Goal: Task Accomplishment & Management: Use online tool/utility

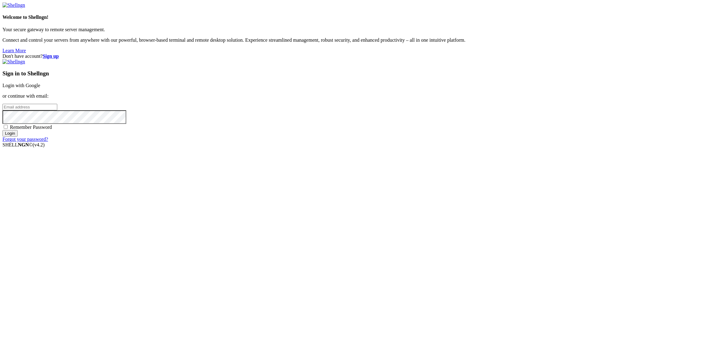
click at [40, 88] on link "Login with Google" at bounding box center [21, 85] width 38 height 5
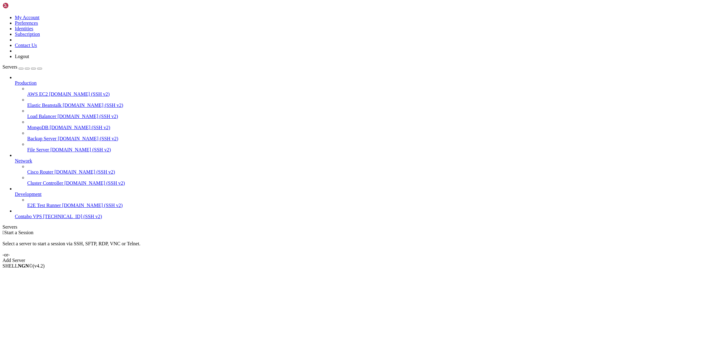
drag, startPoint x: 42, startPoint y: 265, endPoint x: 23, endPoint y: 268, distance: 19.8
click at [23, 220] on div "Production AWS EC2 [DOMAIN_NAME] (SSH v2) Elastic Beanstalk [DOMAIN_NAME] (SSH …" at bounding box center [356, 147] width 708 height 145
click at [34, 220] on link "Contabo VPS [TECHNICAL_ID] (SSH v2)" at bounding box center [363, 217] width 696 height 6
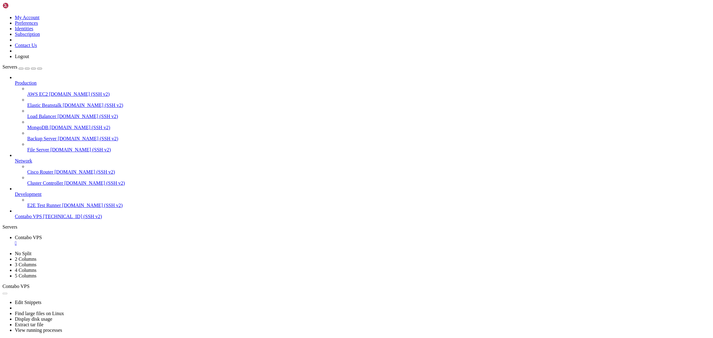
click at [130, 235] on ul "Contabo VPS " at bounding box center [356, 240] width 708 height 11
click at [15, 235] on icon at bounding box center [15, 237] width 0 height 5
click at [133, 235] on ul "Contabo VPS " at bounding box center [356, 240] width 708 height 11
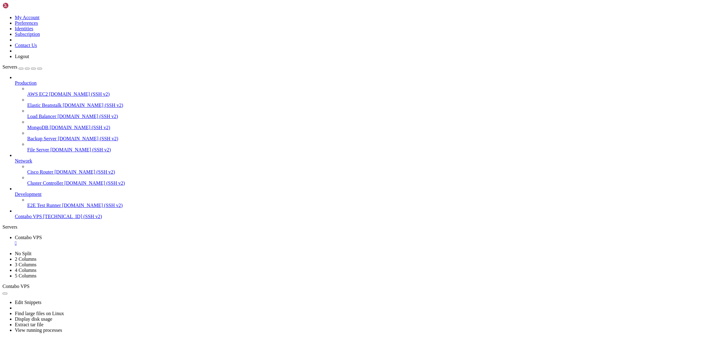
click at [133, 235] on ul "Contabo VPS " at bounding box center [356, 240] width 708 height 11
drag, startPoint x: 40, startPoint y: 249, endPoint x: 29, endPoint y: 265, distance: 18.9
click at [29, 220] on div "Production AWS EC2 [DOMAIN_NAME] (SSH v2) Elastic Beanstalk [DOMAIN_NAME] (SSH …" at bounding box center [356, 147] width 708 height 145
click at [15, 80] on icon at bounding box center [15, 80] width 0 height 0
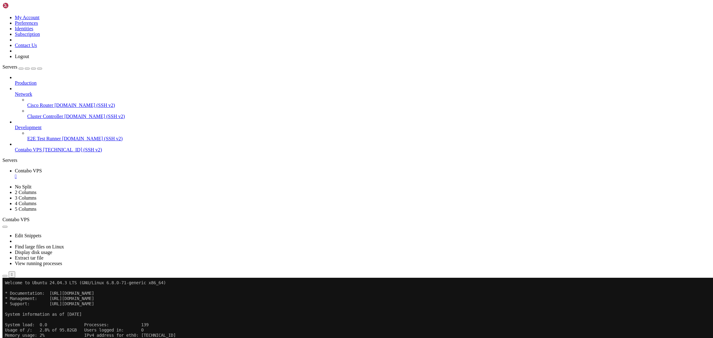
click at [15, 92] on icon at bounding box center [15, 92] width 0 height 0
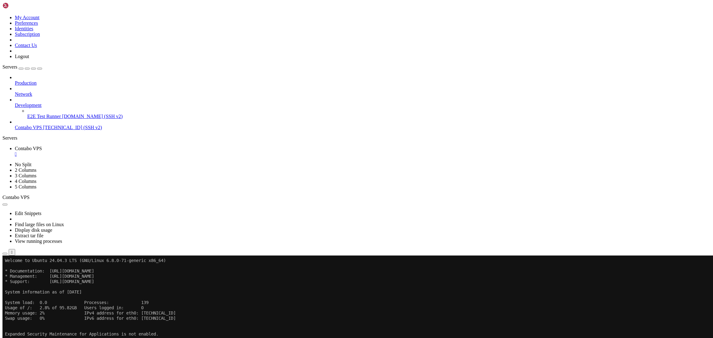
click at [15, 103] on icon at bounding box center [15, 103] width 0 height 0
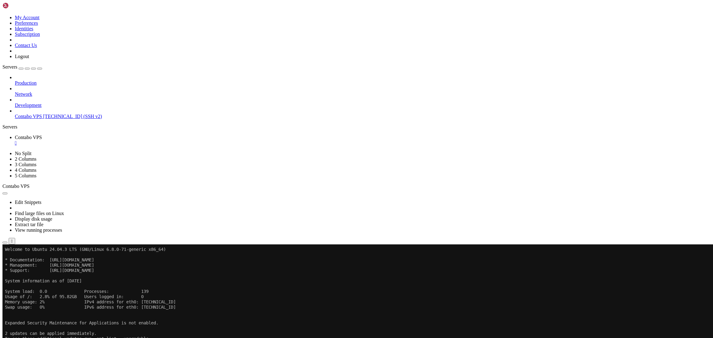
click at [118, 140] on div "" at bounding box center [363, 143] width 696 height 6
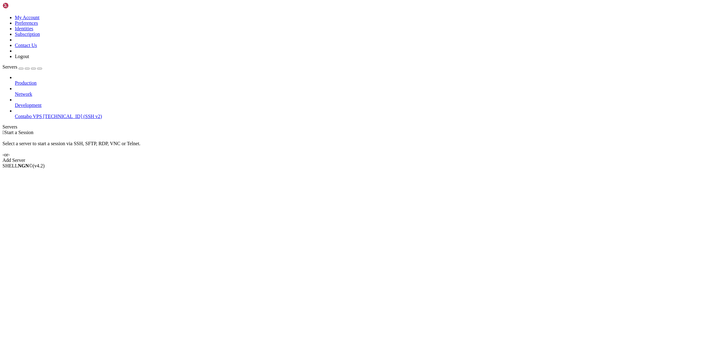
click at [21, 69] on div "button" at bounding box center [21, 69] width 0 height 0
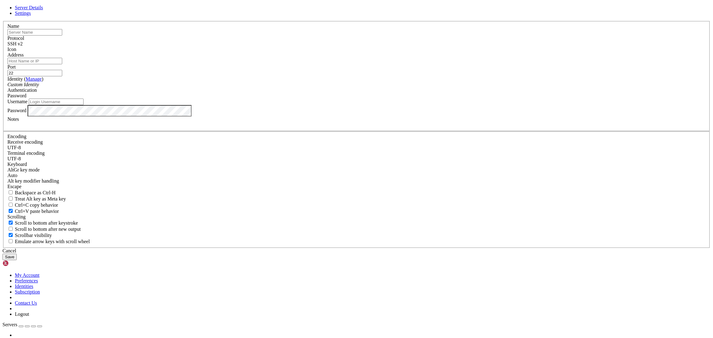
click at [62, 36] on input "text" at bounding box center [34, 32] width 55 height 6
type input "C"
click at [208, 123] on div "Server Details Settings Name Protocol SSH v2 Icon" at bounding box center [356, 133] width 708 height 256
click at [37, 85] on div "Server Details Settings Name Protocol SSH v2 Icon" at bounding box center [356, 133] width 708 height 256
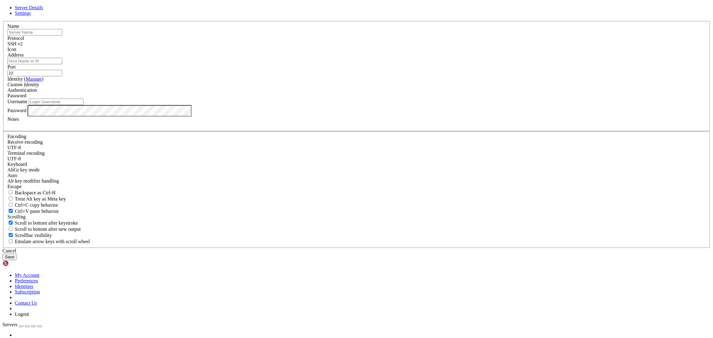
click at [446, 21] on div at bounding box center [356, 21] width 708 height 0
click at [2, 21] on icon at bounding box center [2, 21] width 0 height 0
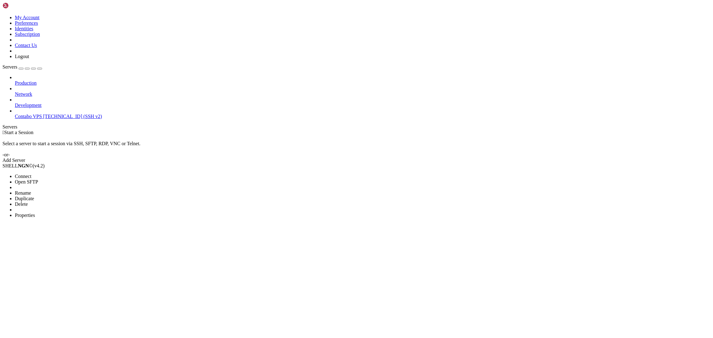
click at [35, 213] on span "Properties" at bounding box center [25, 215] width 20 height 5
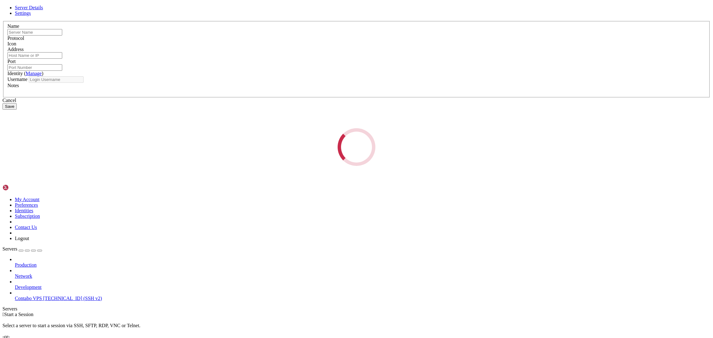
type input "Contabo VPS"
type input "[TECHNICAL_ID]"
type input "22"
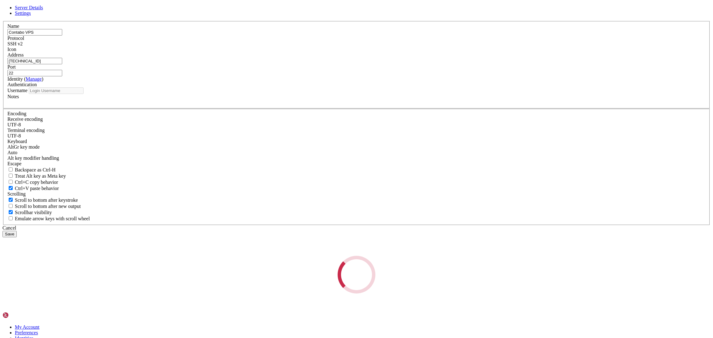
type input "root"
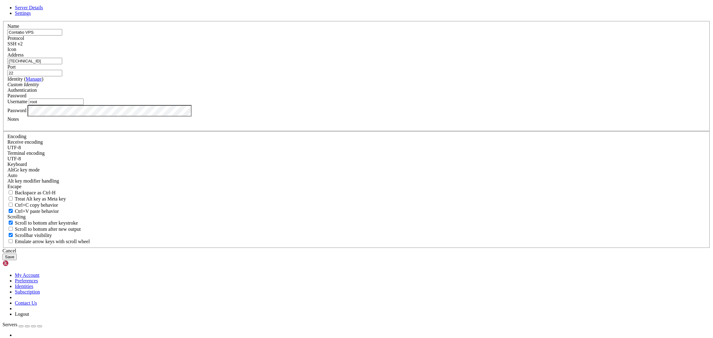
click at [62, 64] on input "[TECHNICAL_ID]" at bounding box center [34, 61] width 55 height 6
click at [2, 21] on icon at bounding box center [2, 21] width 0 height 0
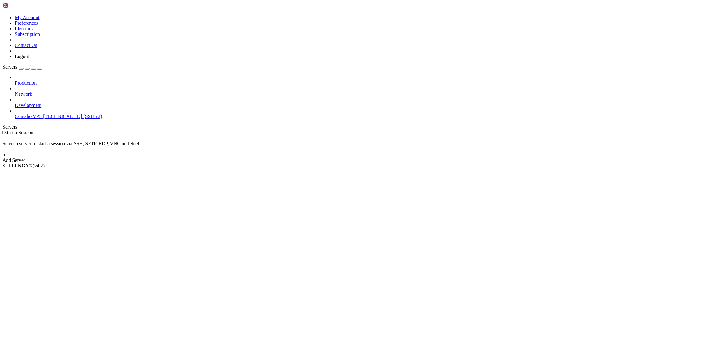
click at [37, 105] on div "Production Network Development Contabo VPS [TECHNICAL_ID] (SSH v2)" at bounding box center [356, 97] width 708 height 45
click at [30, 102] on div "Production Network Development Contabo VPS [TECHNICAL_ID] (SSH v2)" at bounding box center [356, 97] width 708 height 45
drag, startPoint x: 30, startPoint y: 102, endPoint x: 16, endPoint y: 122, distance: 23.8
click at [16, 119] on div "Production Network Development Contabo VPS [TECHNICAL_ID] (SSH v2)" at bounding box center [356, 97] width 708 height 45
click at [394, 158] on link "Add Server" at bounding box center [356, 161] width 708 height 6
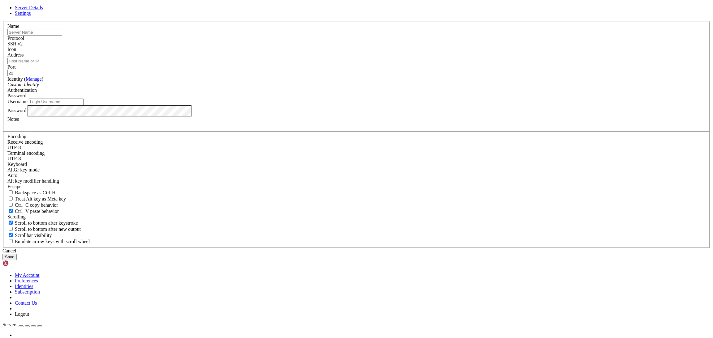
click at [62, 36] on input "text" at bounding box center [34, 32] width 55 height 6
type input "Cambio Seeker"
click at [62, 64] on input "Address" at bounding box center [34, 61] width 55 height 6
paste input "[TECHNICAL_ID]"
type input "[TECHNICAL_ID]"
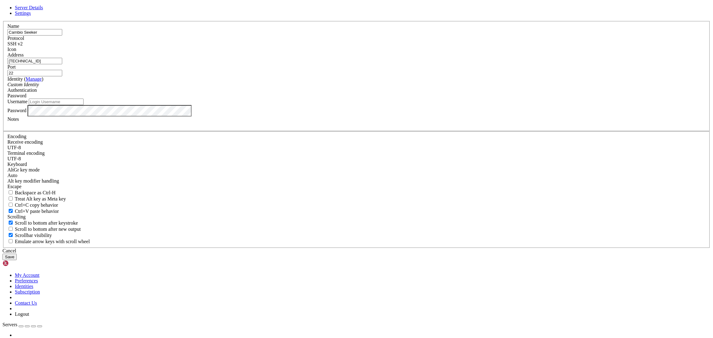
click at [326, 88] on div "Custom Identity" at bounding box center [356, 85] width 698 height 6
click at [358, 88] on div "Custom Identity" at bounding box center [356, 85] width 698 height 6
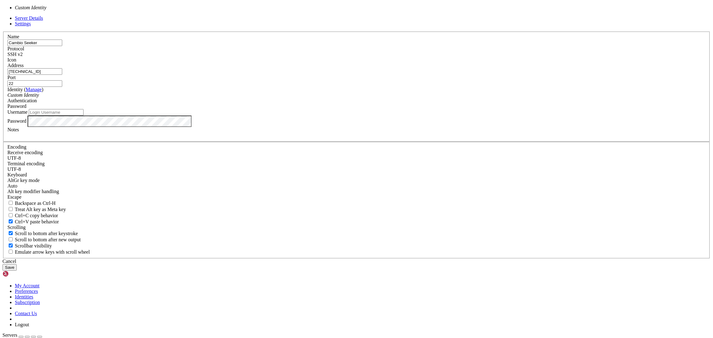
click at [358, 98] on div "Custom Identity" at bounding box center [356, 96] width 698 height 6
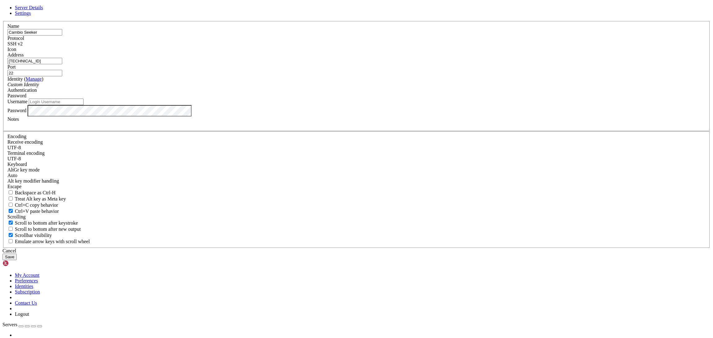
click at [84, 105] on input "Username" at bounding box center [56, 102] width 55 height 6
type input "root"
click at [17, 254] on button "Save" at bounding box center [9, 257] width 14 height 6
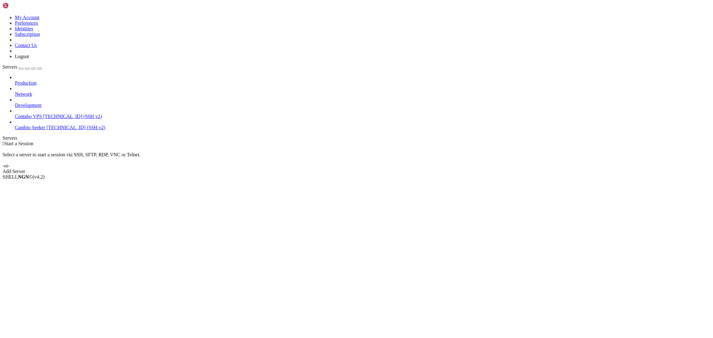
click at [36, 131] on div "Production Network Development Contabo VPS [TECHNICAL_ID] (SSH v2) Cambio Seeke…" at bounding box center [356, 103] width 708 height 56
click at [46, 125] on span "[TECHNICAL_ID] (SSH v2)" at bounding box center [75, 127] width 59 height 5
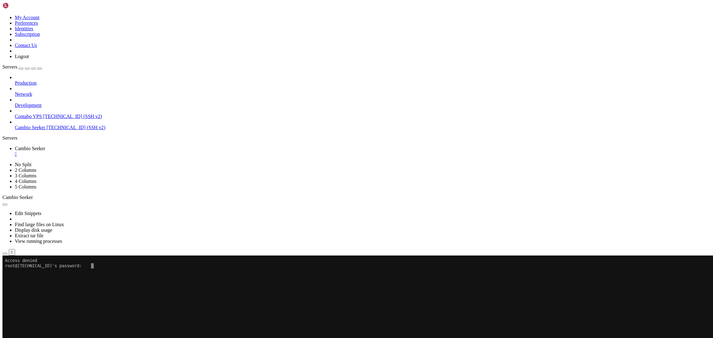
click at [196, 272] on x-row at bounding box center [319, 271] width 628 height 5
drag, startPoint x: 108, startPoint y: 285, endPoint x: 100, endPoint y: 281, distance: 9.0
click at [108, 285] on x-row at bounding box center [319, 287] width 628 height 5
drag, startPoint x: 92, startPoint y: 311, endPoint x: 101, endPoint y: 311, distance: 9.3
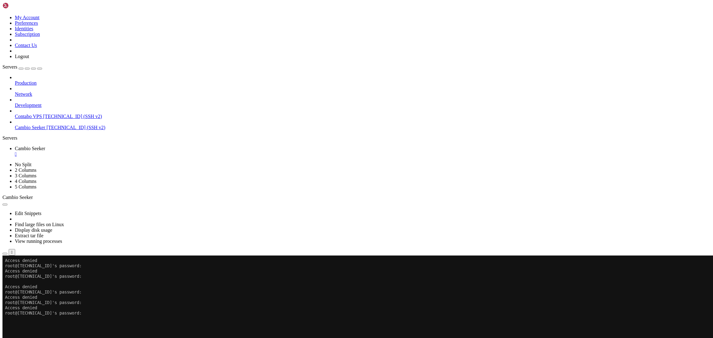
click at [92, 311] on x-row "root@[TECHNICAL_ID]'s password:" at bounding box center [319, 313] width 628 height 5
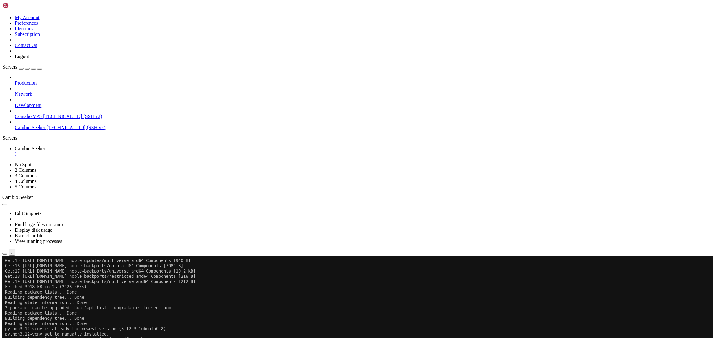
scroll to position [468, 0]
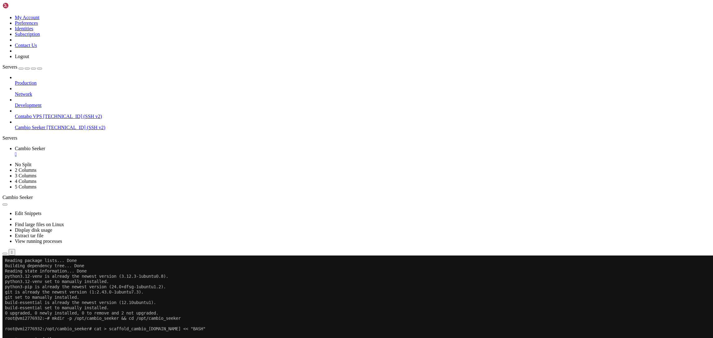
scroll to position [473, 0]
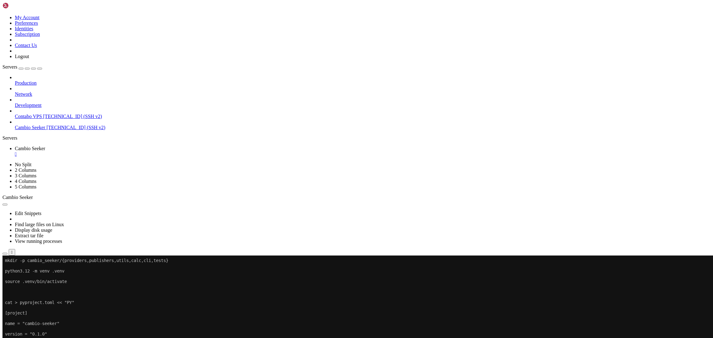
click at [5, 254] on icon "button" at bounding box center [5, 254] width 0 height 0
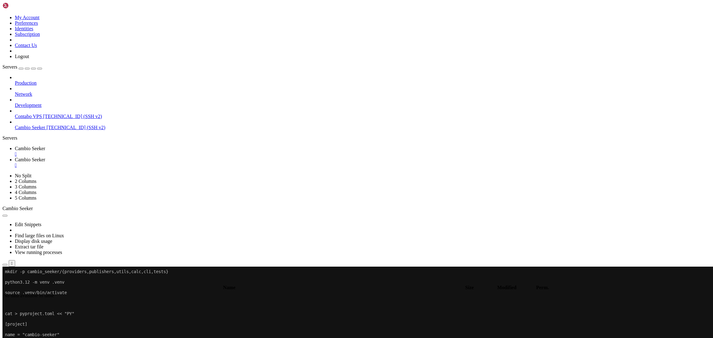
click at [45, 146] on span "Cambio Seeker" at bounding box center [30, 148] width 30 height 5
click at [174, 163] on div "" at bounding box center [363, 166] width 696 height 6
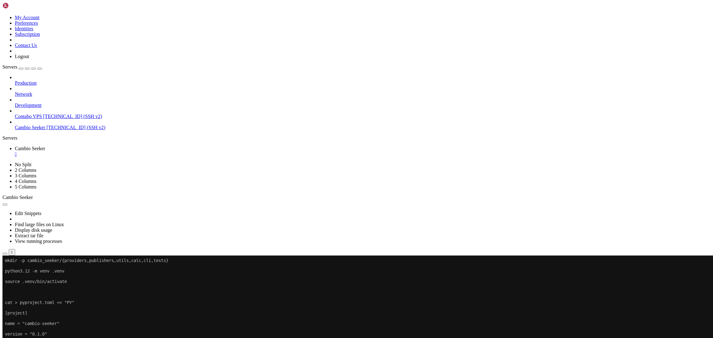
click at [5, 254] on icon "button" at bounding box center [5, 254] width 0 height 0
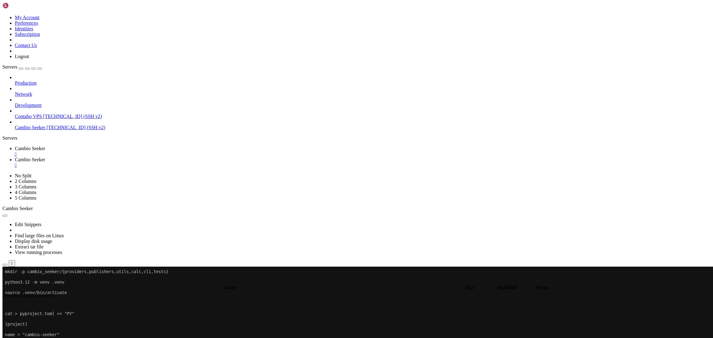
click at [174, 163] on div "" at bounding box center [363, 166] width 696 height 6
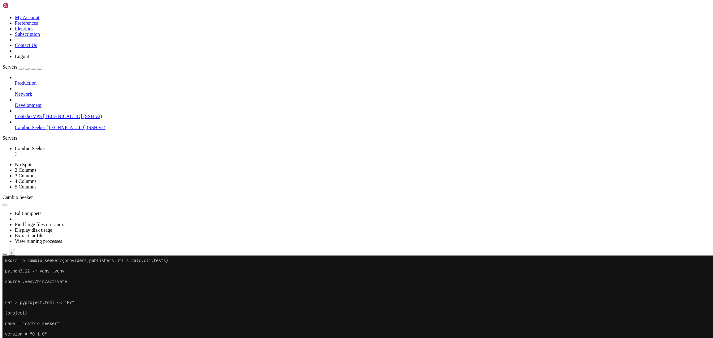
scroll to position [484, 0]
drag, startPoint x: 110, startPoint y: 293, endPoint x: 182, endPoint y: 333, distance: 82.6
click at [182, 278] on div "SHELL NGN © (v 4.2 ) [TECHNICAL_ID] Connected" at bounding box center [356, 269] width 708 height 17
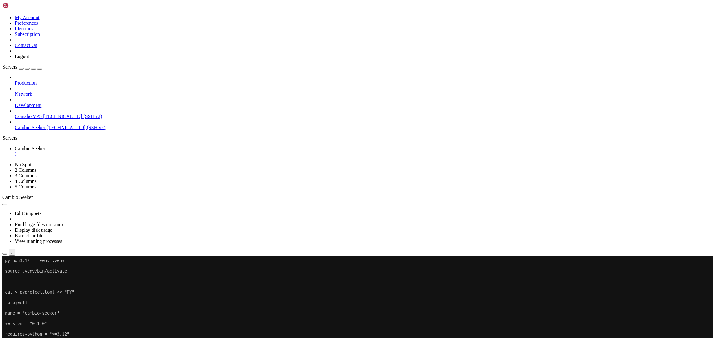
scroll to position [494, 0]
click at [2, 131] on div "Production Network Development Contabo VPS [TECHNICAL_ID] (SSH v2) Cambio Seeke…" at bounding box center [356, 103] width 708 height 56
click at [2, 15] on icon at bounding box center [2, 15] width 0 height 0
click at [35, 131] on div "Production Network Development Contabo VPS [TECHNICAL_ID] (SSH v2) Cambio Seeke…" at bounding box center [356, 103] width 708 height 56
click at [27, 69] on div "button" at bounding box center [27, 69] width 0 height 0
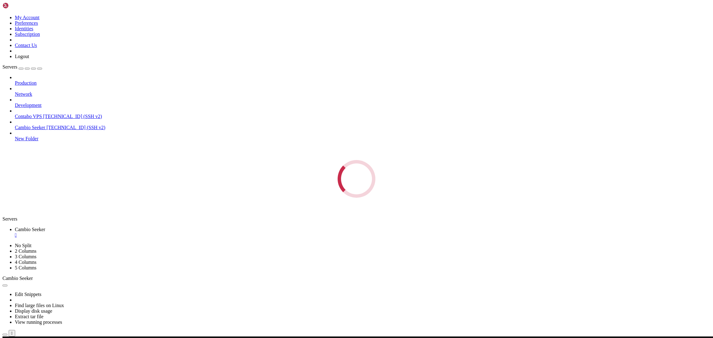
click at [39, 131] on div "Servers Production Network Development Contabo VPS [TECHNICAL_ID] (SSH v2) Camb…" at bounding box center [356, 131] width 708 height 134
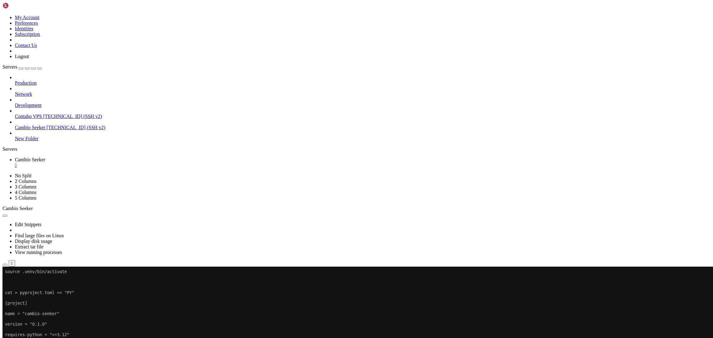
click at [28, 333] on span "Delete" at bounding box center [21, 335] width 13 height 5
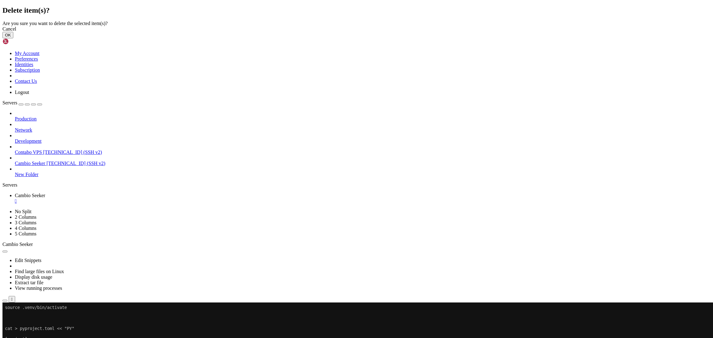
drag, startPoint x: 424, startPoint y: 188, endPoint x: 282, endPoint y: 150, distance: 146.8
click at [13, 38] on button "OK" at bounding box center [7, 35] width 11 height 6
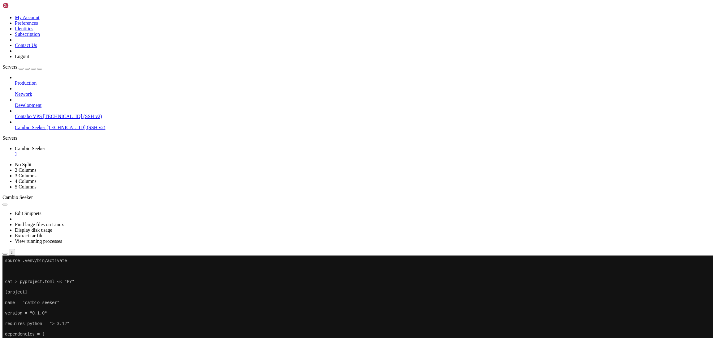
click at [5, 254] on icon "button" at bounding box center [5, 254] width 0 height 0
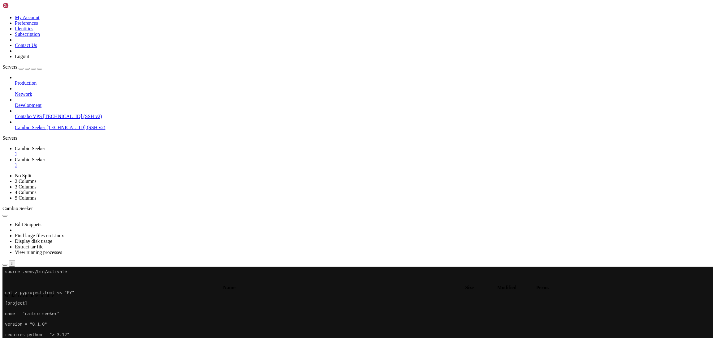
click at [63, 278] on input "/" at bounding box center [36, 281] width 55 height 6
click at [112, 146] on link "Cambio Seeker " at bounding box center [363, 151] width 696 height 11
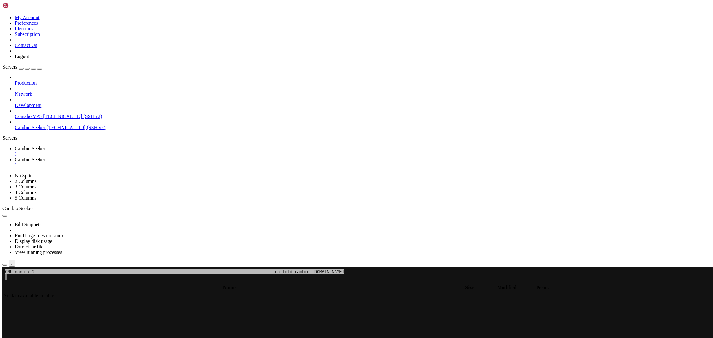
scroll to position [274, 0]
click at [30, 279] on x-row at bounding box center [319, 277] width 628 height 5
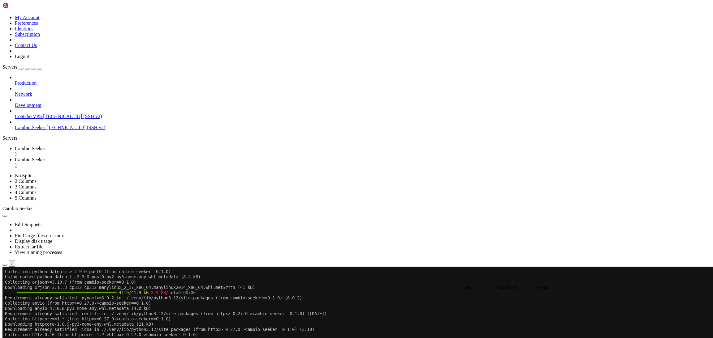
scroll to position [1436, 0]
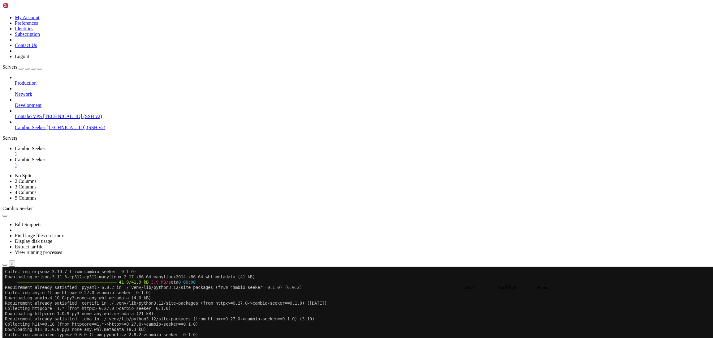
click at [145, 212] on div "Edit Snippets Find large files on Linux Display disk usage Extract tar file Vie…" at bounding box center [356, 239] width 708 height 55
click at [173, 163] on div "" at bounding box center [363, 166] width 696 height 6
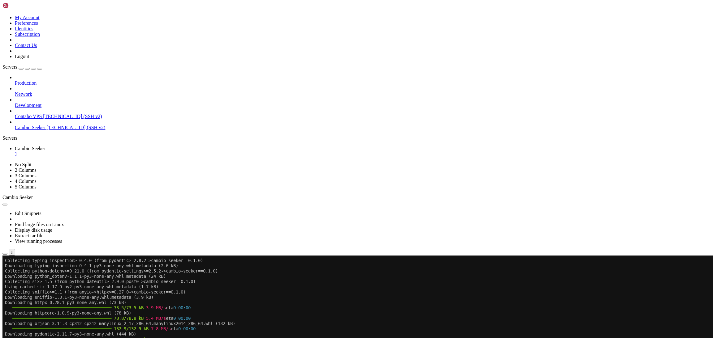
scroll to position [1662, 0]
